Goal: Task Accomplishment & Management: Manage account settings

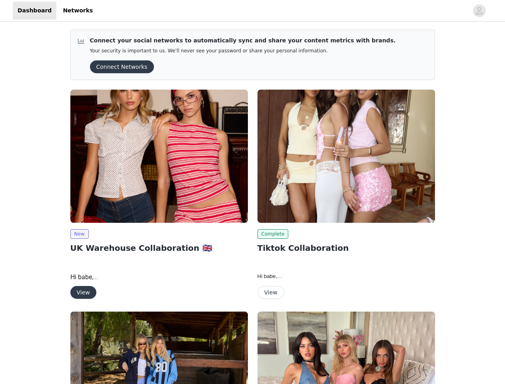
click at [253, 192] on div "Complete Tiktok Collaboration Hi babe, We’re so excited that Edikted has finall…" at bounding box center [346, 196] width 187 height 222
click at [253, 11] on div at bounding box center [283, 11] width 371 height 18
click at [480, 11] on icon "avatar" at bounding box center [480, 10] width 8 height 13
click at [119, 67] on div "Connect your social networks to automatically sync and share your content metri…" at bounding box center [252, 292] width 505 height 538
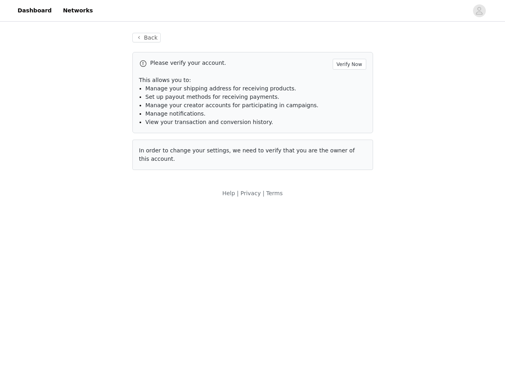
click at [79, 234] on body "Dashboard Networks Back Please verify your account. Verify Now This allows you …" at bounding box center [252, 192] width 505 height 384
click at [83, 293] on body "Dashboard Networks Back Please verify your account. Verify Now This allows you …" at bounding box center [252, 192] width 505 height 384
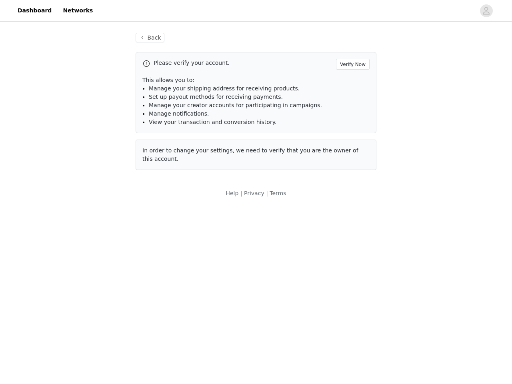
click at [347, 156] on div "In order to change your settings, we need to verify that you are the owner of t…" at bounding box center [256, 155] width 241 height 30
click at [272, 234] on body "Dashboard Networks Back Please verify your account. Verify Now This allows you …" at bounding box center [256, 192] width 512 height 384
click at [271, 293] on body "Dashboard Networks Back Please verify your account. Verify Now This allows you …" at bounding box center [256, 192] width 512 height 384
